Goal: Transaction & Acquisition: Download file/media

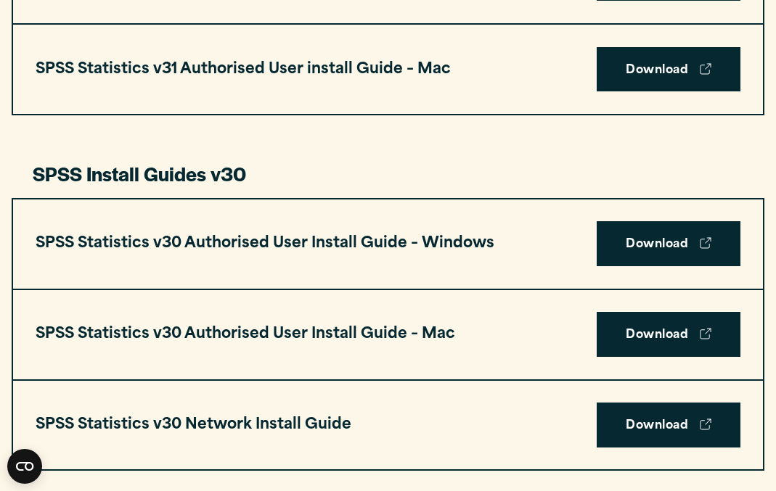
scroll to position [909, 0]
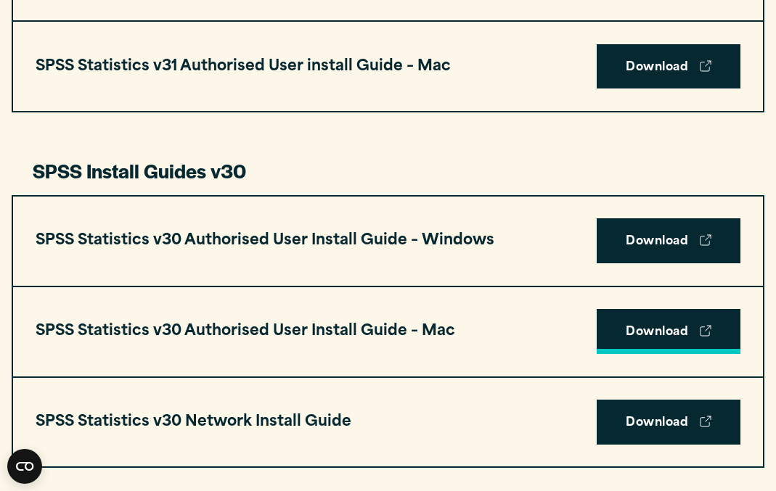
click at [657, 328] on link "Download" at bounding box center [668, 331] width 144 height 45
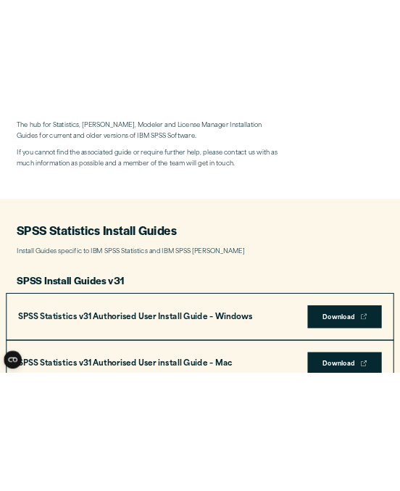
scroll to position [509, 0]
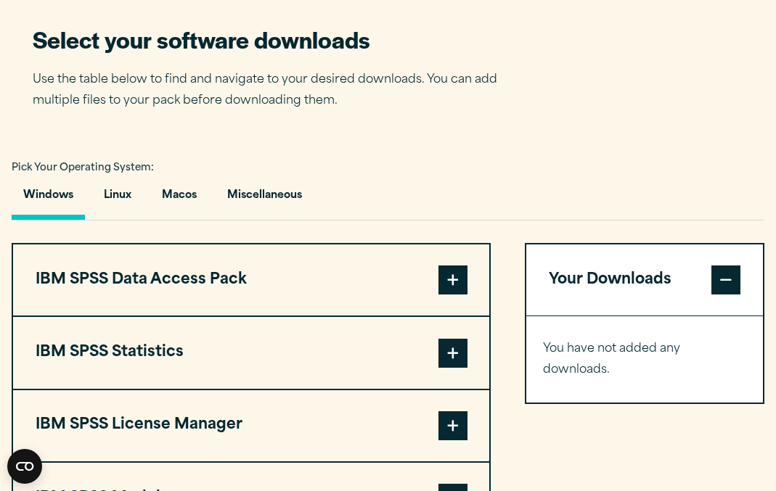
scroll to position [1056, 0]
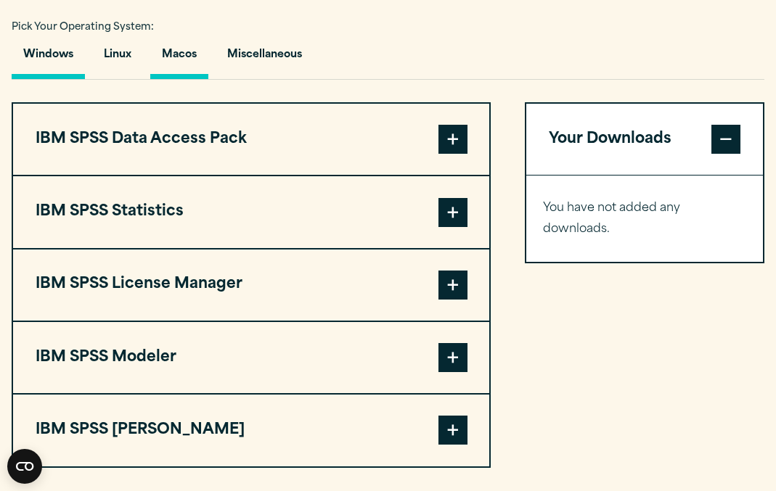
click at [174, 60] on button "Macos" at bounding box center [179, 58] width 58 height 41
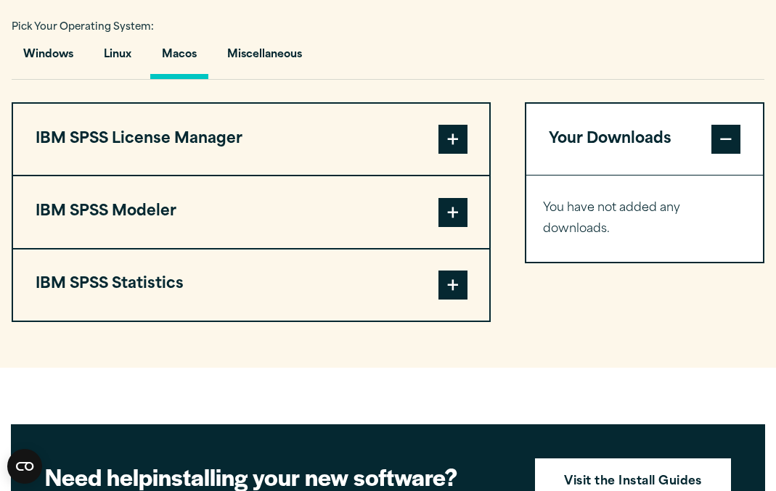
click at [315, 288] on button "IBM SPSS Statistics" at bounding box center [251, 285] width 476 height 71
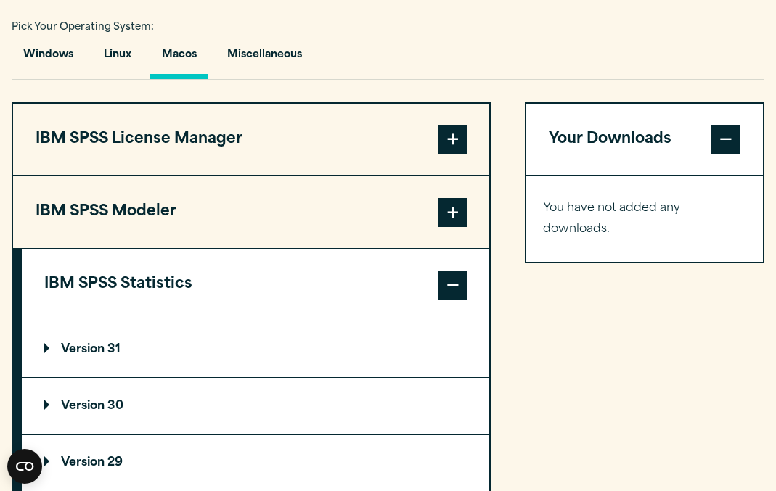
click at [94, 412] on p "Version 30" at bounding box center [83, 406] width 79 height 12
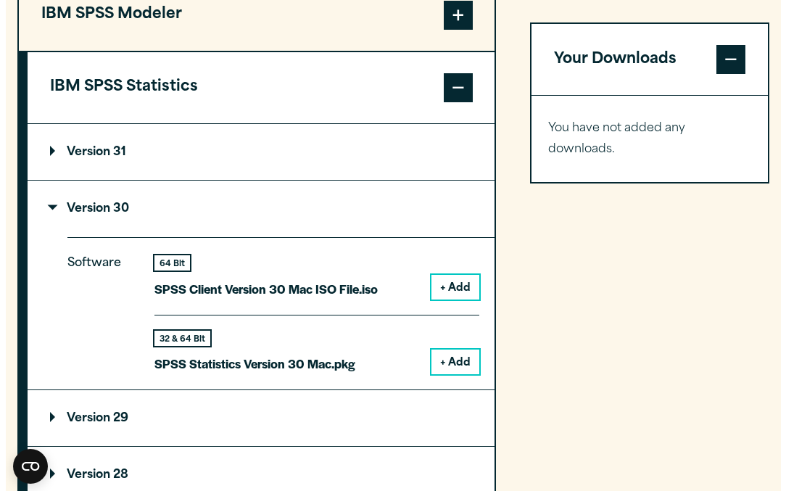
scroll to position [1319, 0]
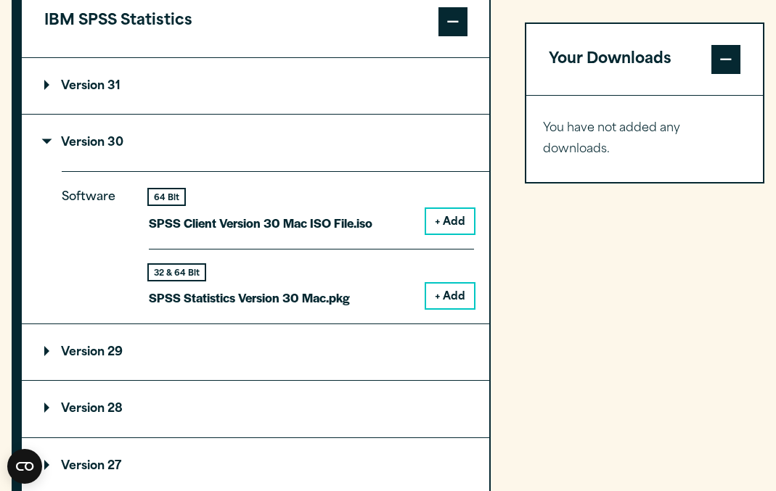
click at [453, 305] on button "+ Add" at bounding box center [450, 296] width 48 height 25
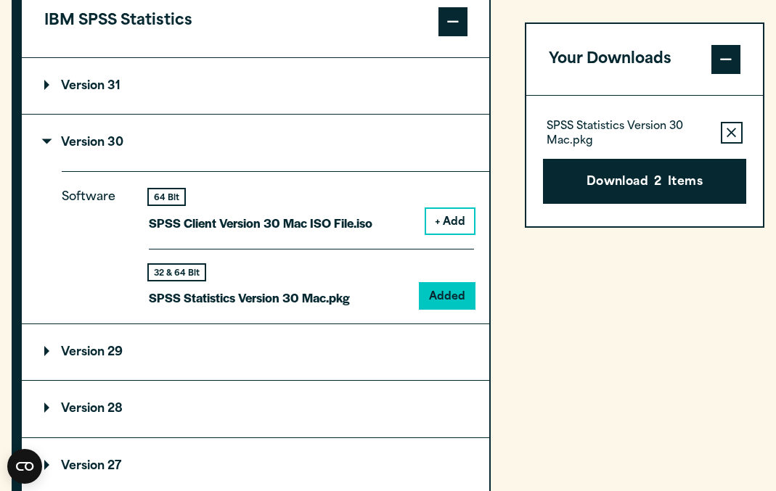
click at [451, 230] on button "+ Add" at bounding box center [450, 221] width 48 height 25
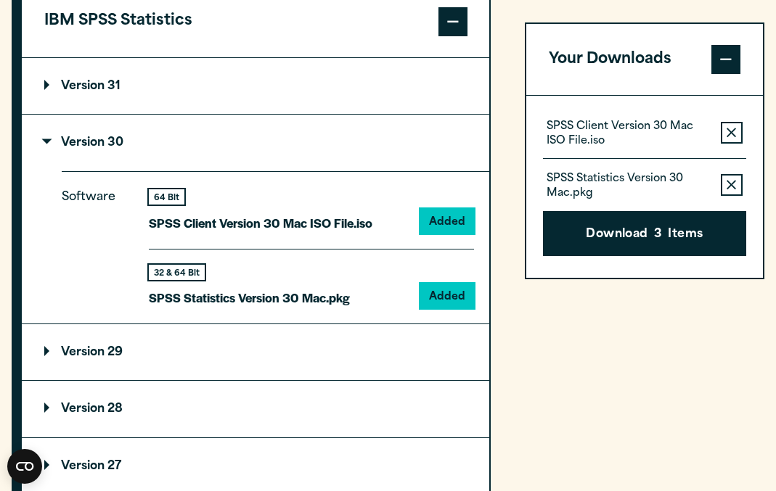
click at [736, 129] on button "Remove this item from your software download list" at bounding box center [731, 133] width 22 height 22
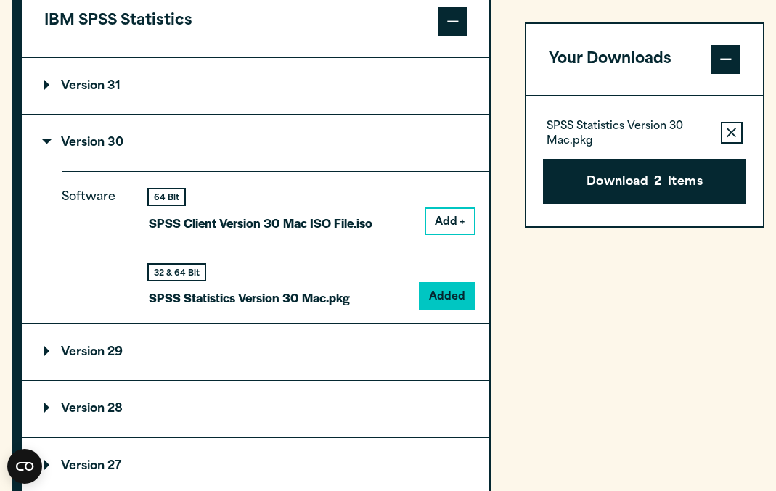
click at [735, 131] on icon "button" at bounding box center [730, 133] width 9 height 10
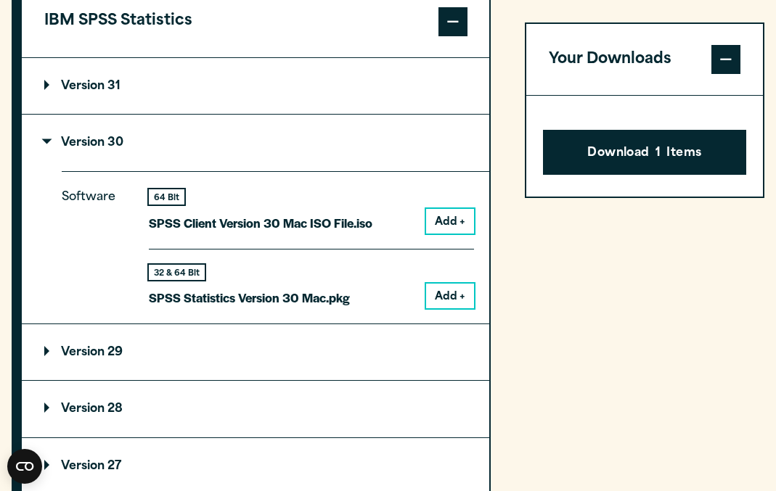
click at [379, 100] on summary "Version 31" at bounding box center [255, 86] width 467 height 56
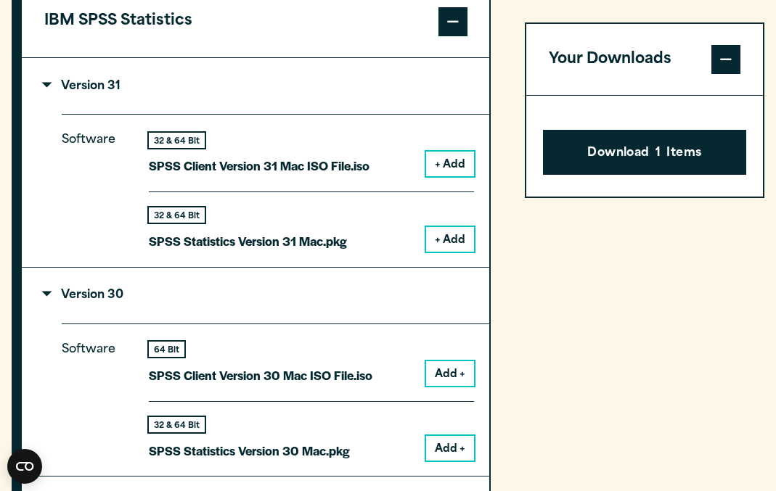
click at [358, 93] on summary "Version 31" at bounding box center [255, 86] width 467 height 56
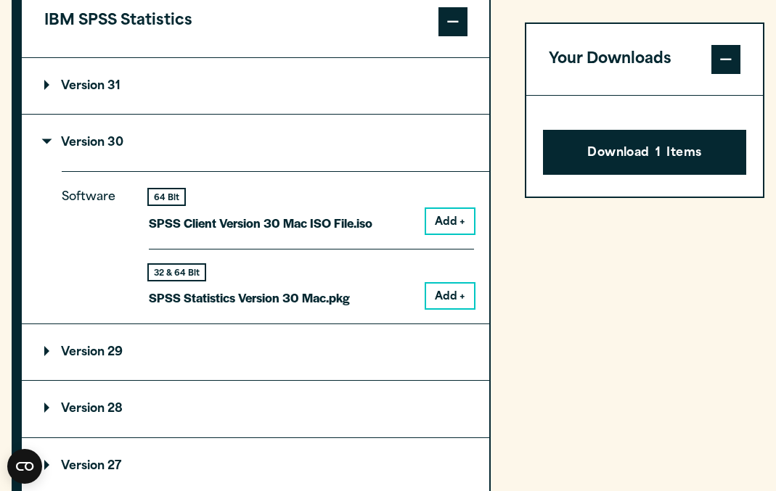
click at [444, 303] on button "Add +" at bounding box center [450, 296] width 48 height 25
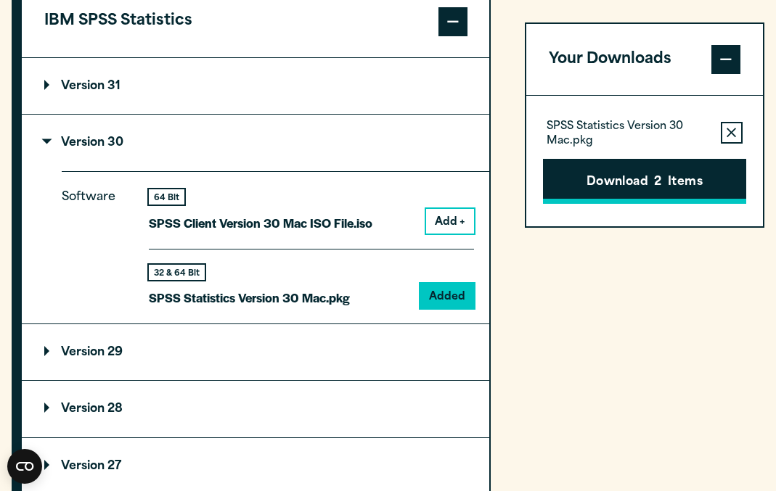
click at [617, 176] on button "Download 2 Items" at bounding box center [644, 181] width 202 height 45
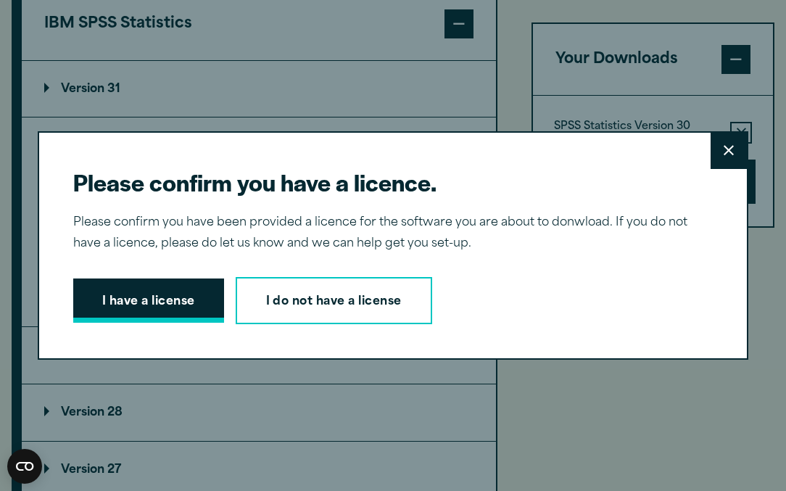
click at [120, 298] on button "I have a license" at bounding box center [148, 301] width 151 height 45
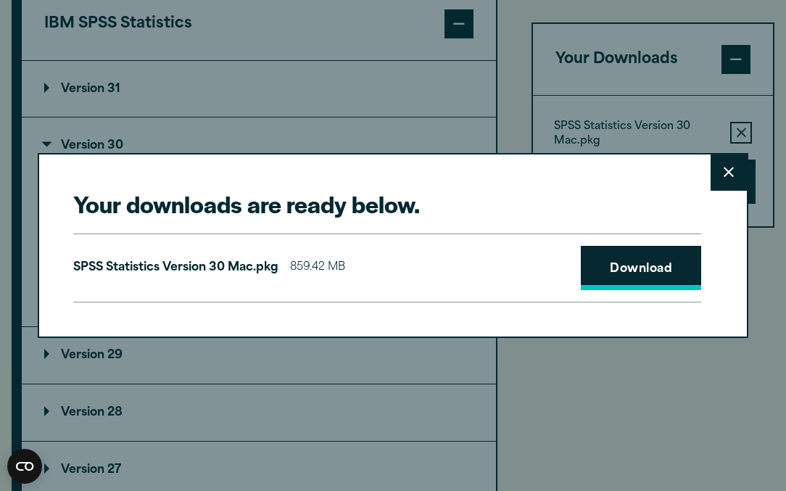
click at [637, 273] on link "Download" at bounding box center [641, 268] width 120 height 45
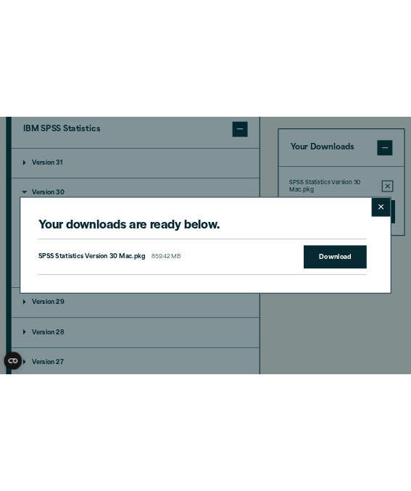
scroll to position [1311, 0]
